Goal: Find specific page/section: Find specific page/section

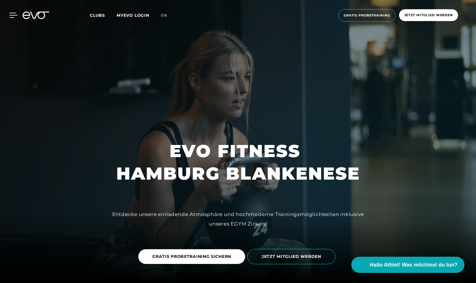
click at [14, 15] on icon at bounding box center [14, 15] width 8 height 5
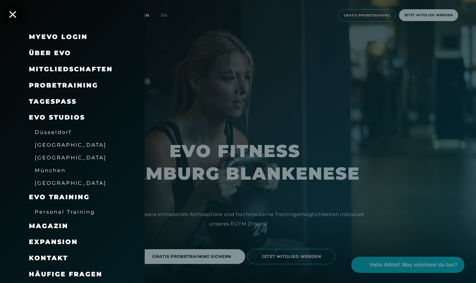
click at [46, 158] on span "[GEOGRAPHIC_DATA]" at bounding box center [71, 158] width 72 height 6
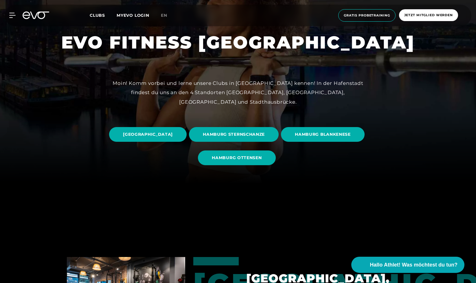
scroll to position [121, 0]
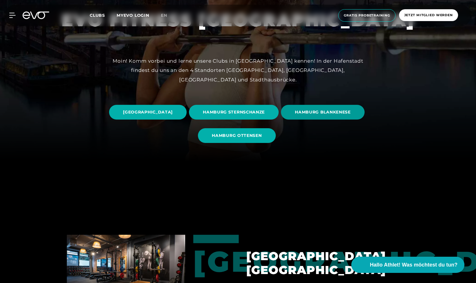
click at [295, 115] on span "HAMBURG BLANKENESE" at bounding box center [323, 112] width 56 height 6
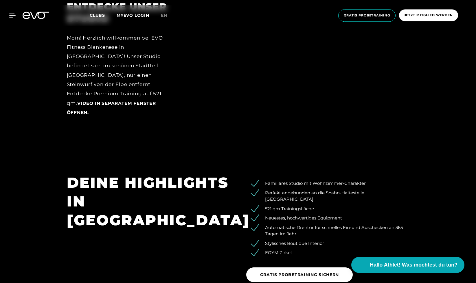
scroll to position [880, 0]
